Goal: Information Seeking & Learning: Learn about a topic

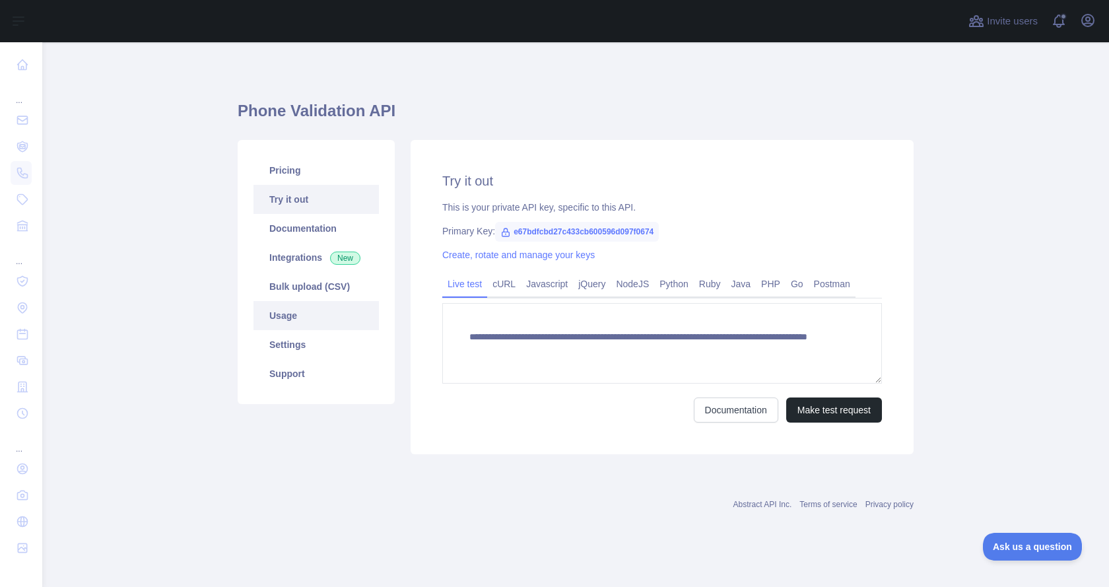
click at [293, 317] on link "Usage" at bounding box center [315, 315] width 125 height 29
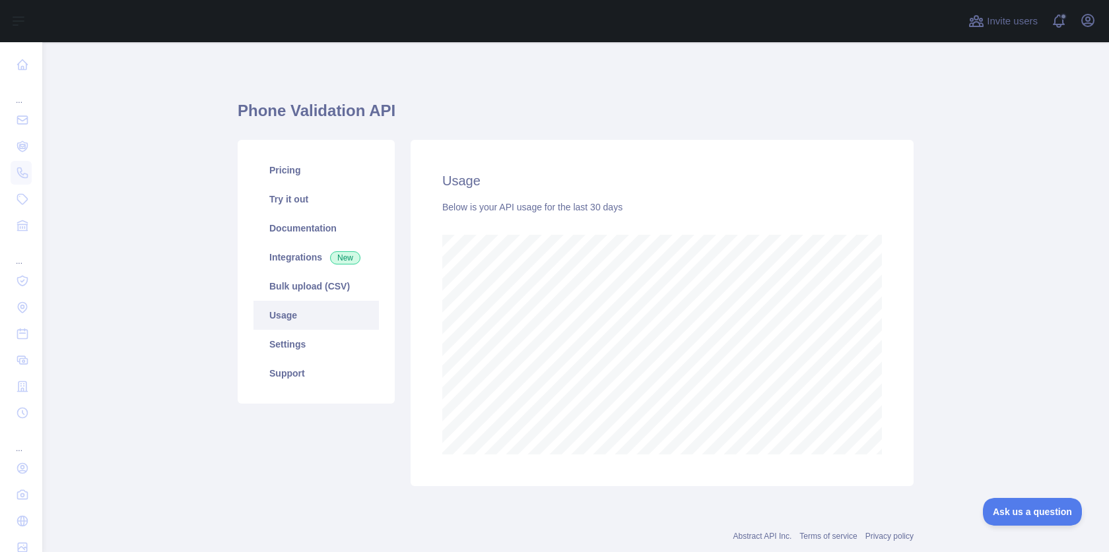
scroll to position [659550, 659003]
click at [301, 322] on link "Usage" at bounding box center [315, 315] width 125 height 29
click at [283, 201] on link "Try it out" at bounding box center [315, 199] width 125 height 29
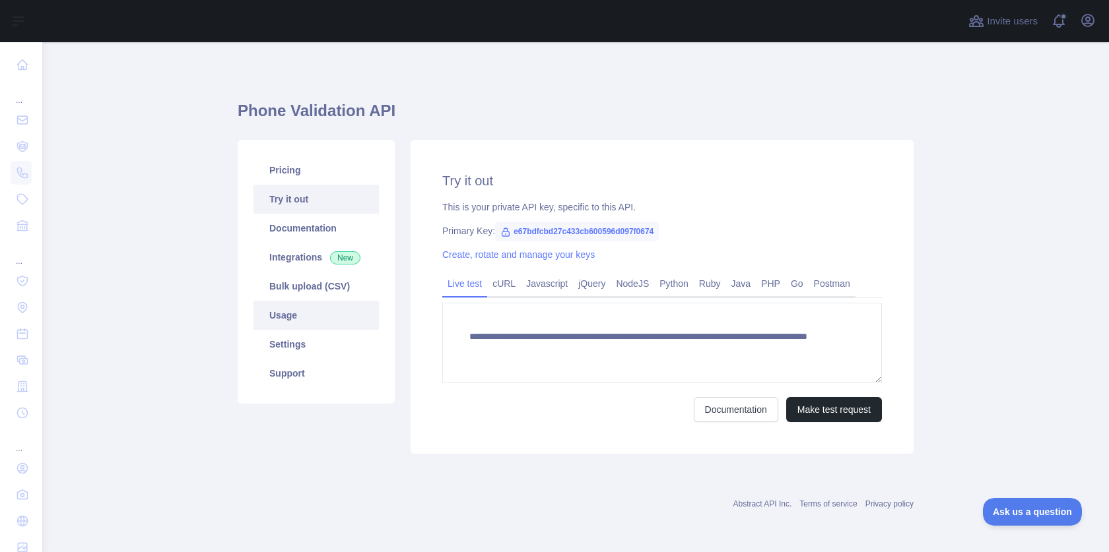
click at [288, 314] on link "Usage" at bounding box center [315, 315] width 125 height 29
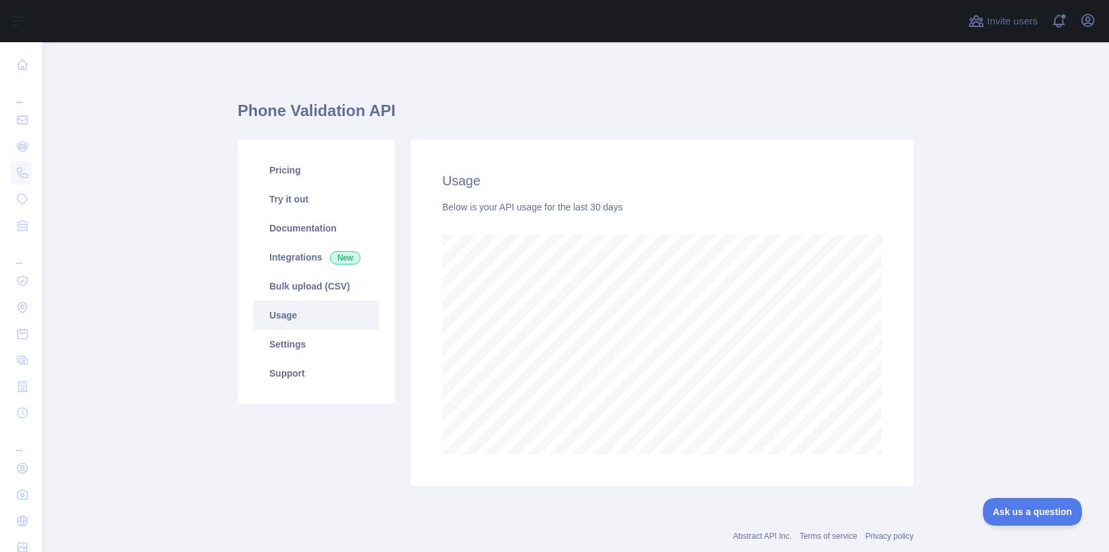
scroll to position [510, 1057]
click at [288, 176] on link "Pricing" at bounding box center [315, 170] width 125 height 29
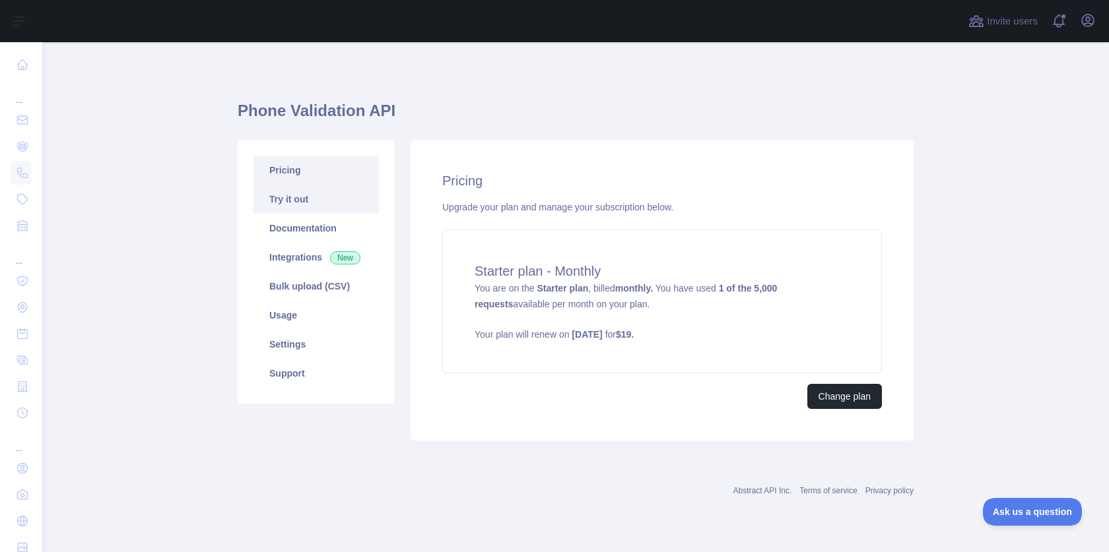
click at [275, 194] on link "Try it out" at bounding box center [315, 199] width 125 height 29
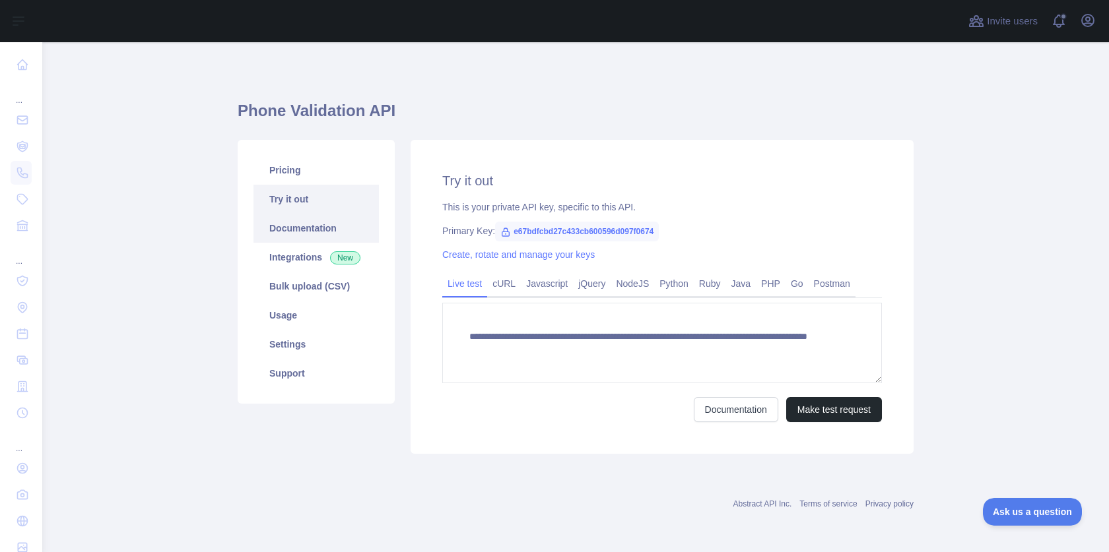
click at [298, 235] on link "Documentation" at bounding box center [315, 228] width 125 height 29
click at [303, 310] on link "Usage" at bounding box center [315, 315] width 125 height 29
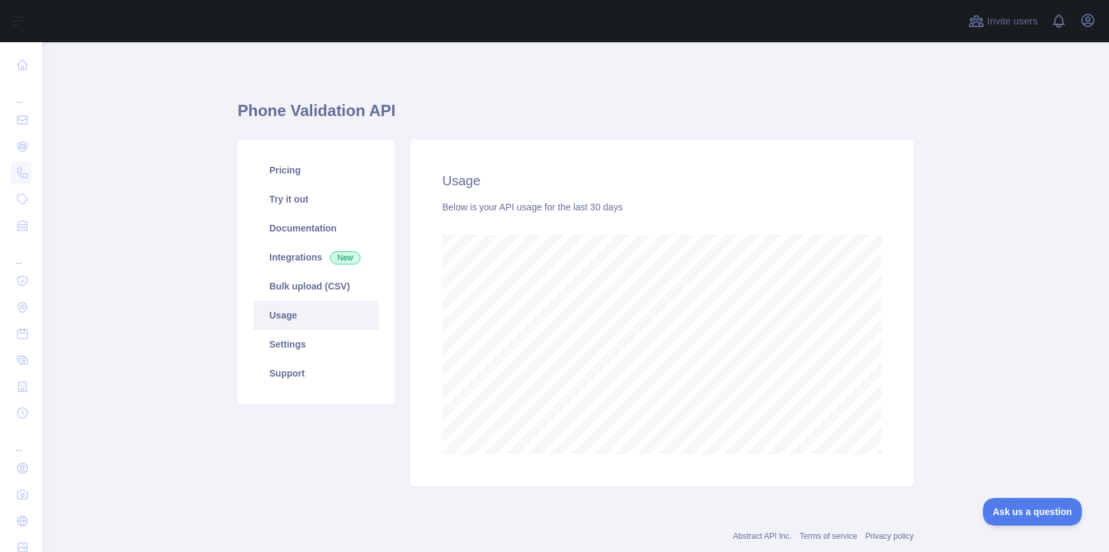
scroll to position [510, 1057]
click at [280, 254] on link "Integrations New" at bounding box center [315, 257] width 125 height 29
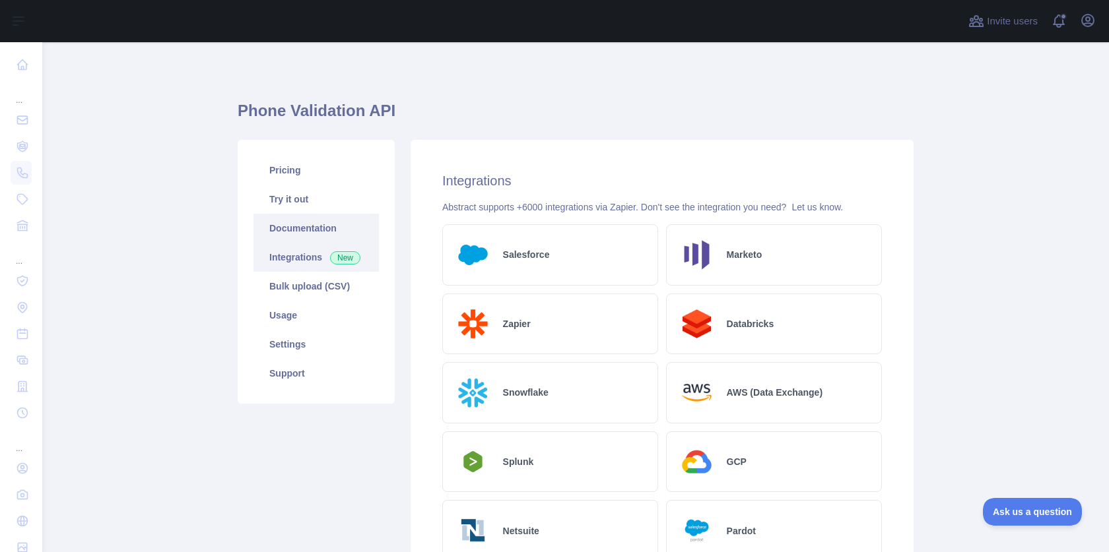
click at [283, 225] on link "Documentation" at bounding box center [315, 228] width 125 height 29
click at [283, 193] on link "Try it out" at bounding box center [315, 199] width 125 height 29
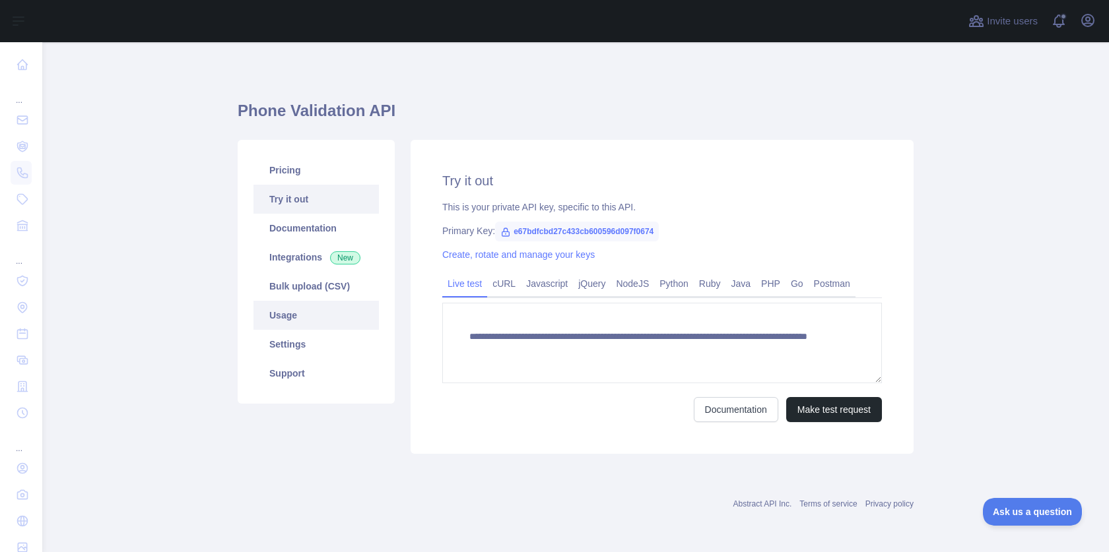
click at [297, 315] on link "Usage" at bounding box center [315, 315] width 125 height 29
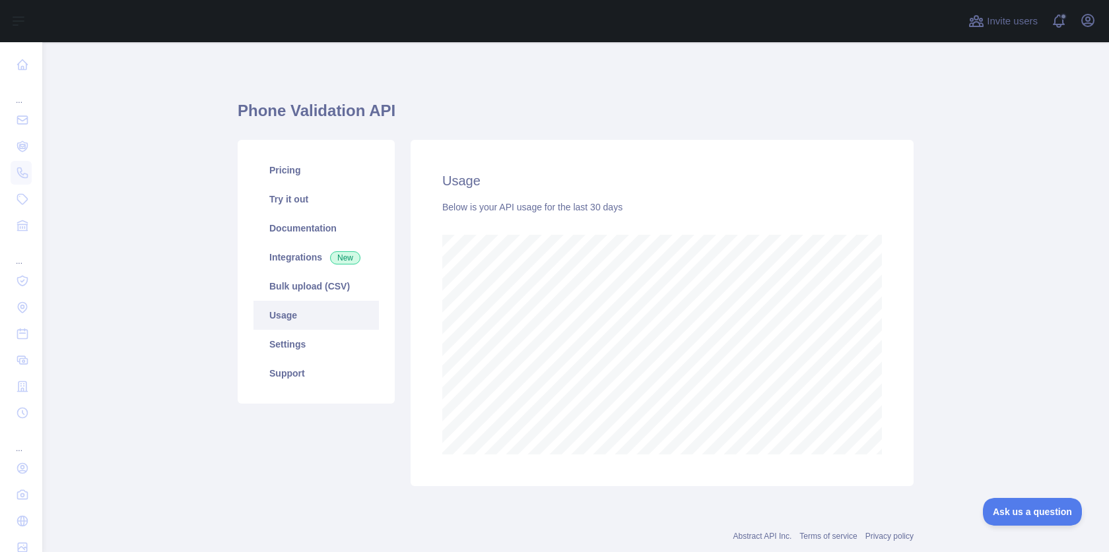
scroll to position [510, 1057]
